Goal: Transaction & Acquisition: Download file/media

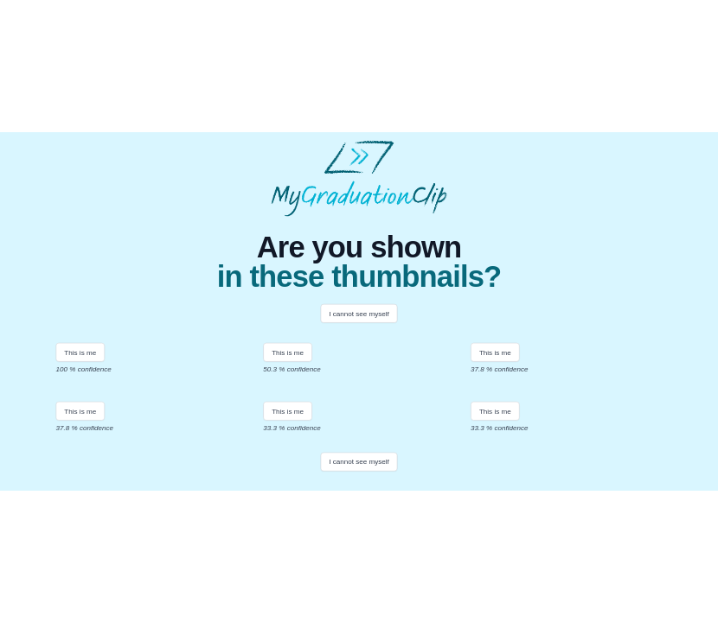
scroll to position [186, 0]
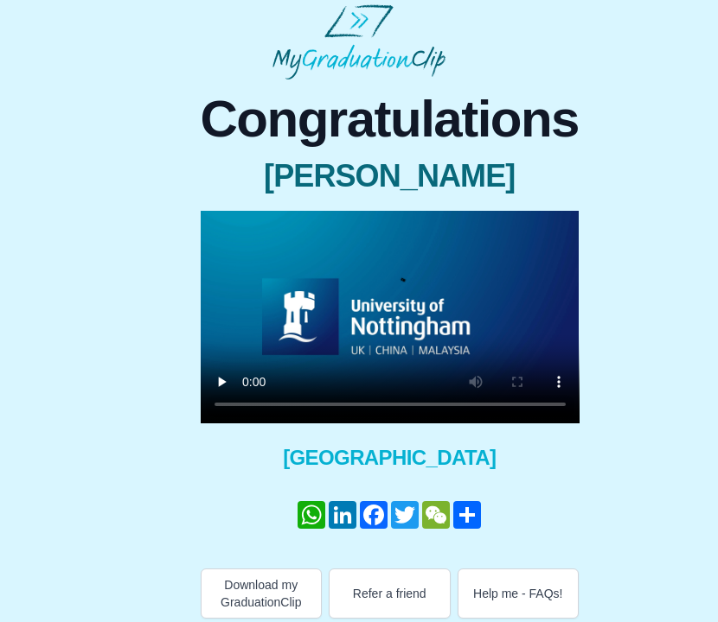
scroll to position [11, 0]
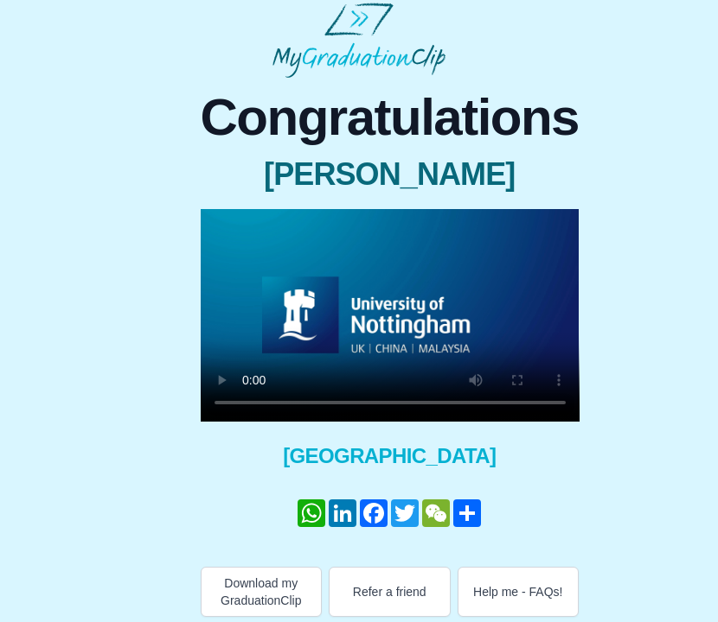
click at [312, 399] on video at bounding box center [390, 315] width 379 height 213
click at [243, 401] on video at bounding box center [390, 315] width 379 height 213
click at [248, 400] on video at bounding box center [390, 315] width 379 height 213
click at [345, 396] on video at bounding box center [390, 315] width 379 height 213
click at [379, 401] on video at bounding box center [390, 315] width 379 height 213
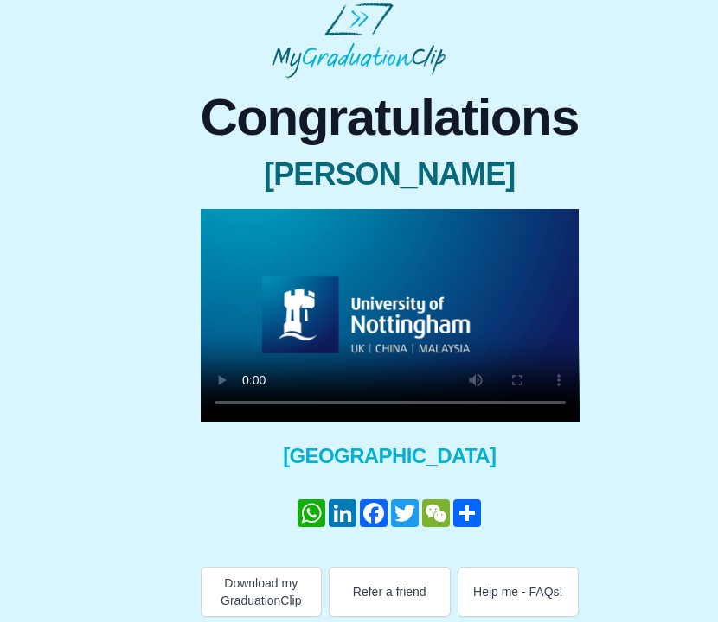
click at [249, 400] on video at bounding box center [390, 315] width 379 height 213
click at [268, 584] on button "Download my GraduationClip" at bounding box center [262, 592] width 122 height 50
